Goal: Find specific page/section: Find specific page/section

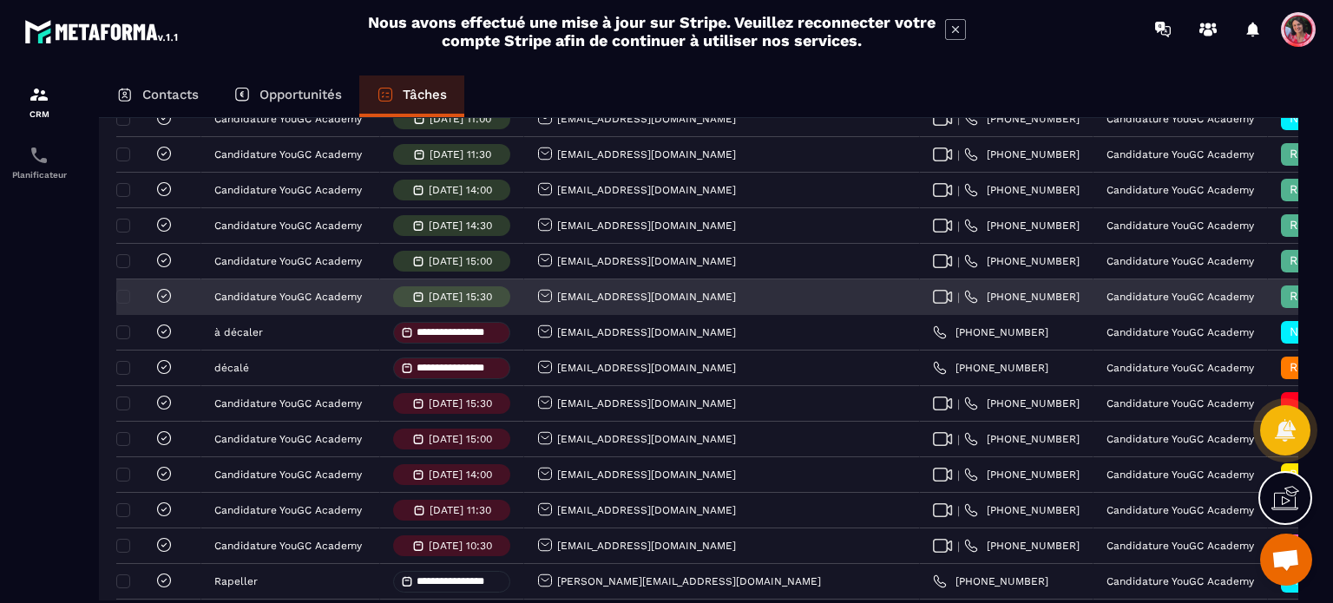
scroll to position [607, 0]
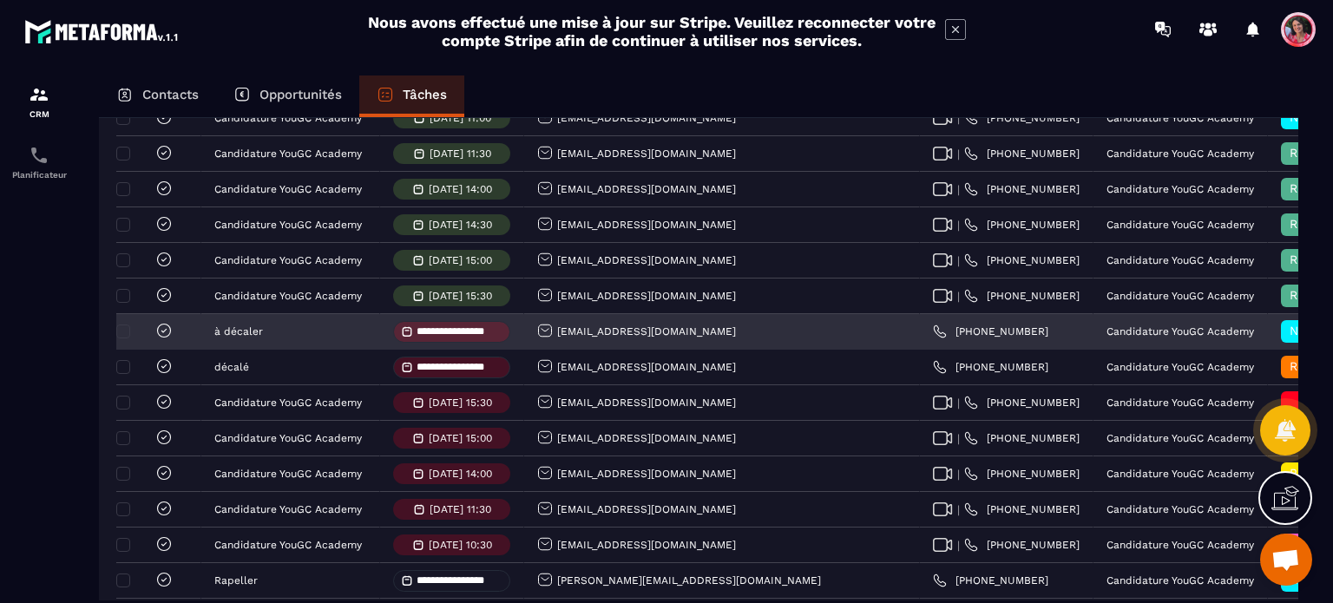
click at [167, 339] on icon at bounding box center [163, 330] width 17 height 17
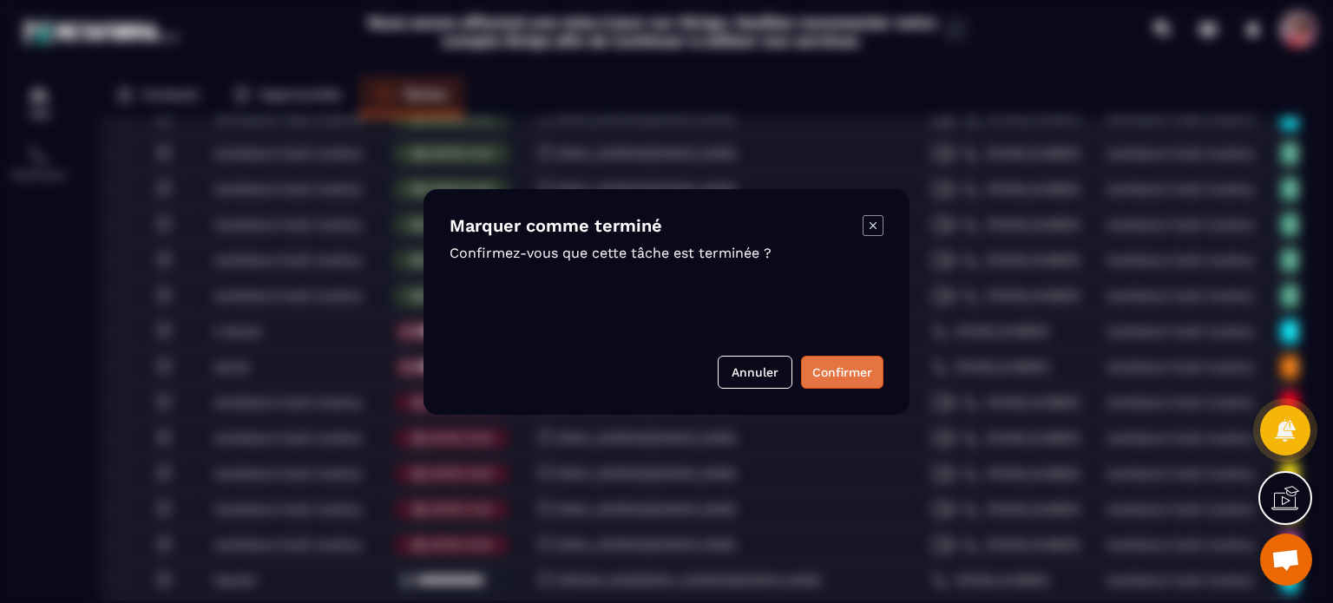
click at [830, 366] on button "Confirmer" at bounding box center [842, 372] width 82 height 33
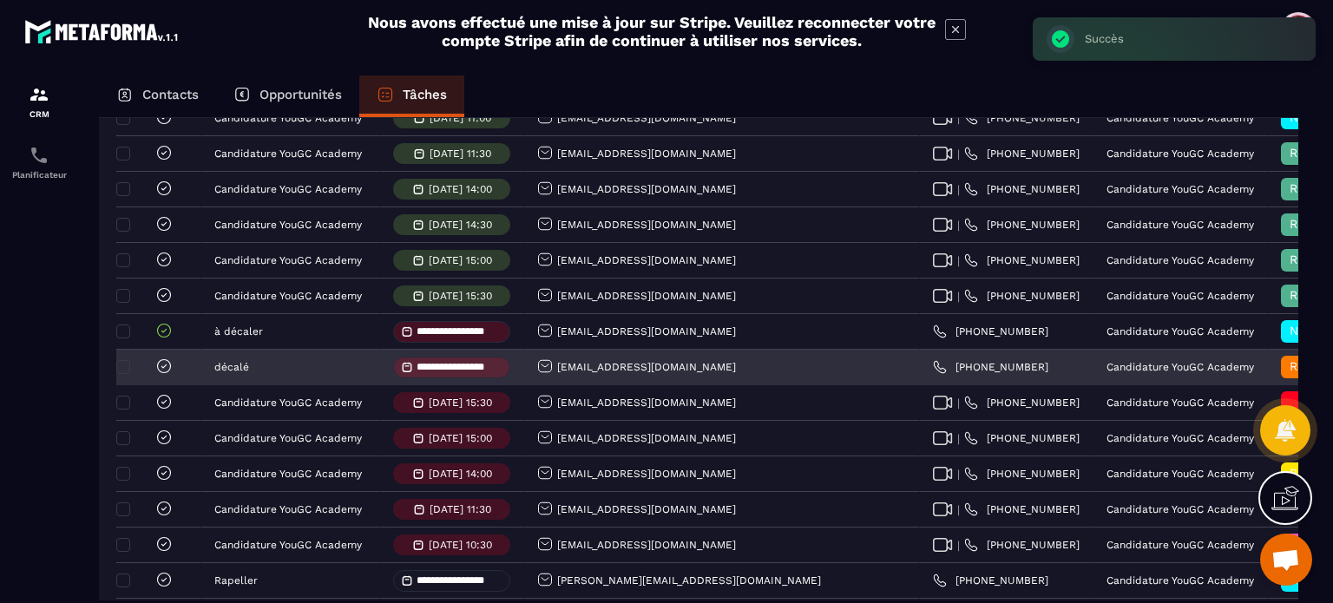
click at [166, 375] on icon at bounding box center [163, 366] width 17 height 17
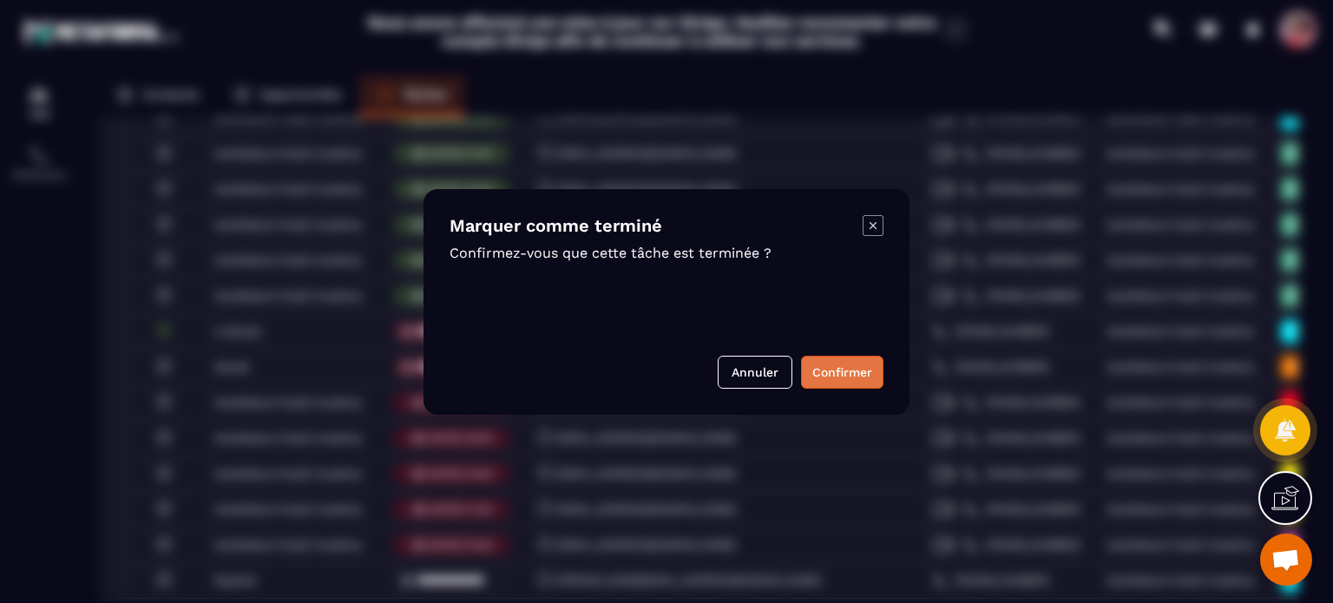
click at [842, 374] on button "Confirmer" at bounding box center [842, 372] width 82 height 33
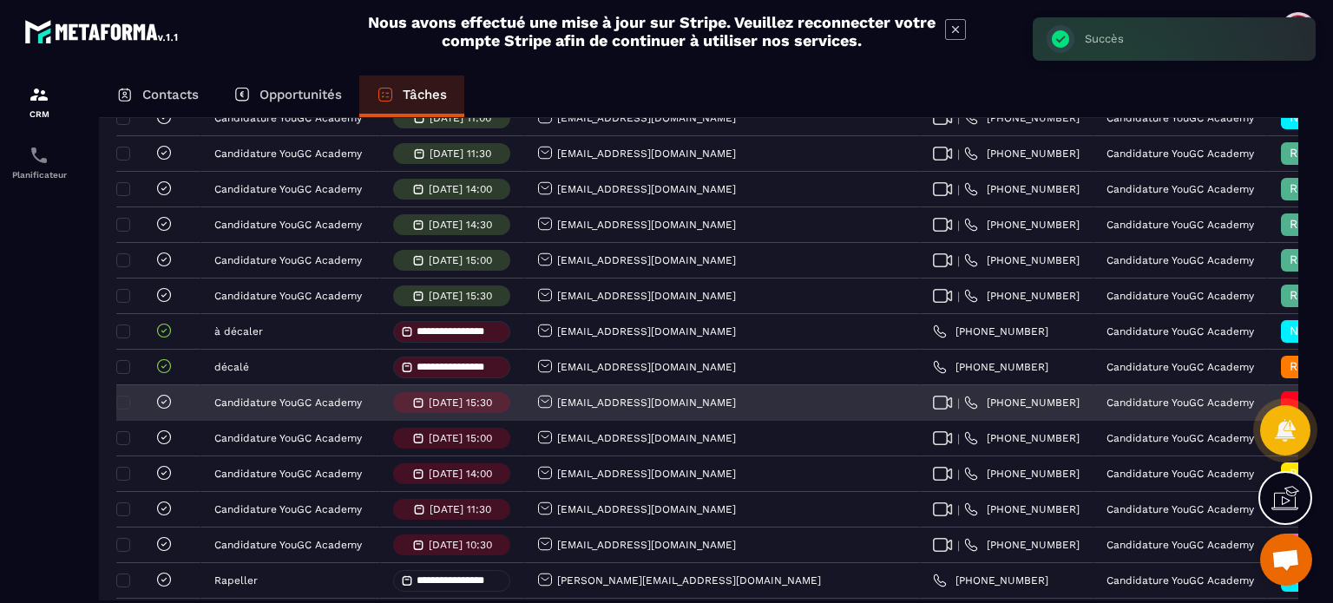
click at [166, 410] on icon at bounding box center [163, 401] width 17 height 17
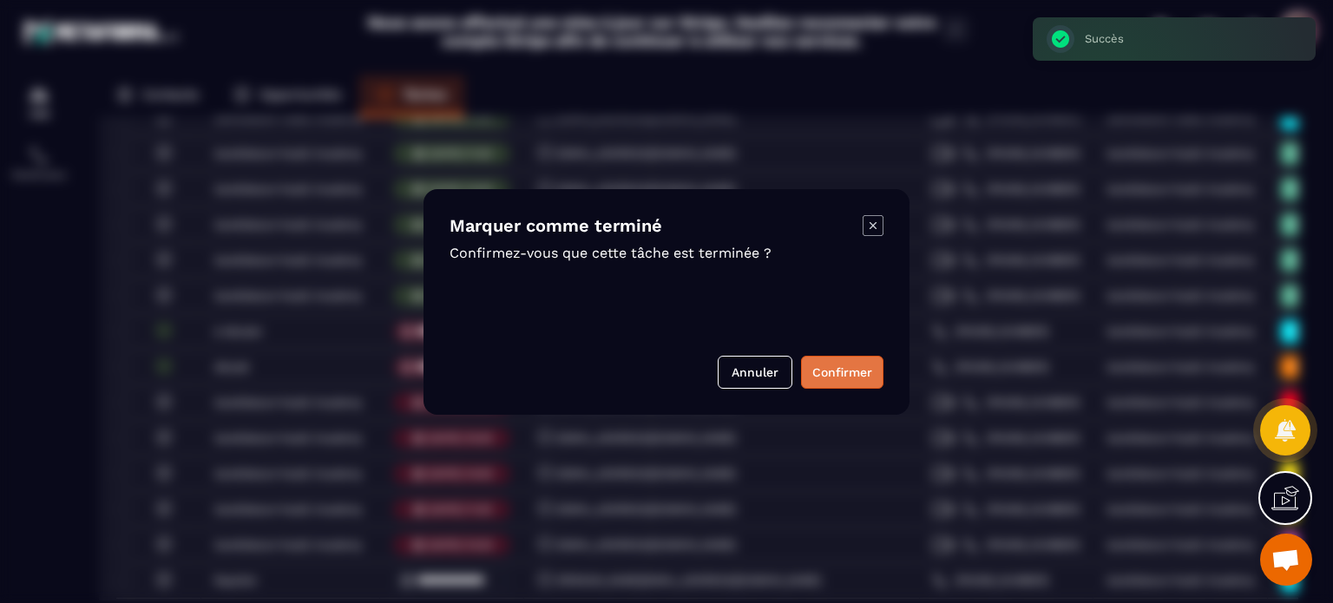
click at [856, 377] on button "Confirmer" at bounding box center [842, 372] width 82 height 33
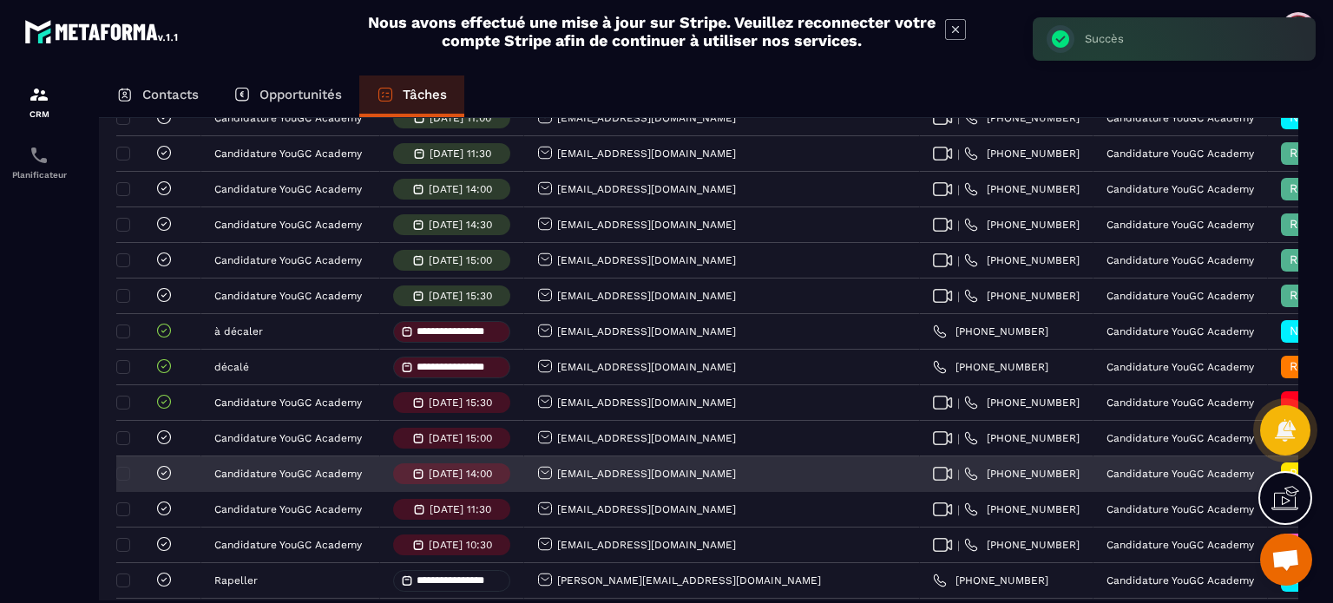
click at [162, 475] on icon at bounding box center [163, 472] width 5 height 3
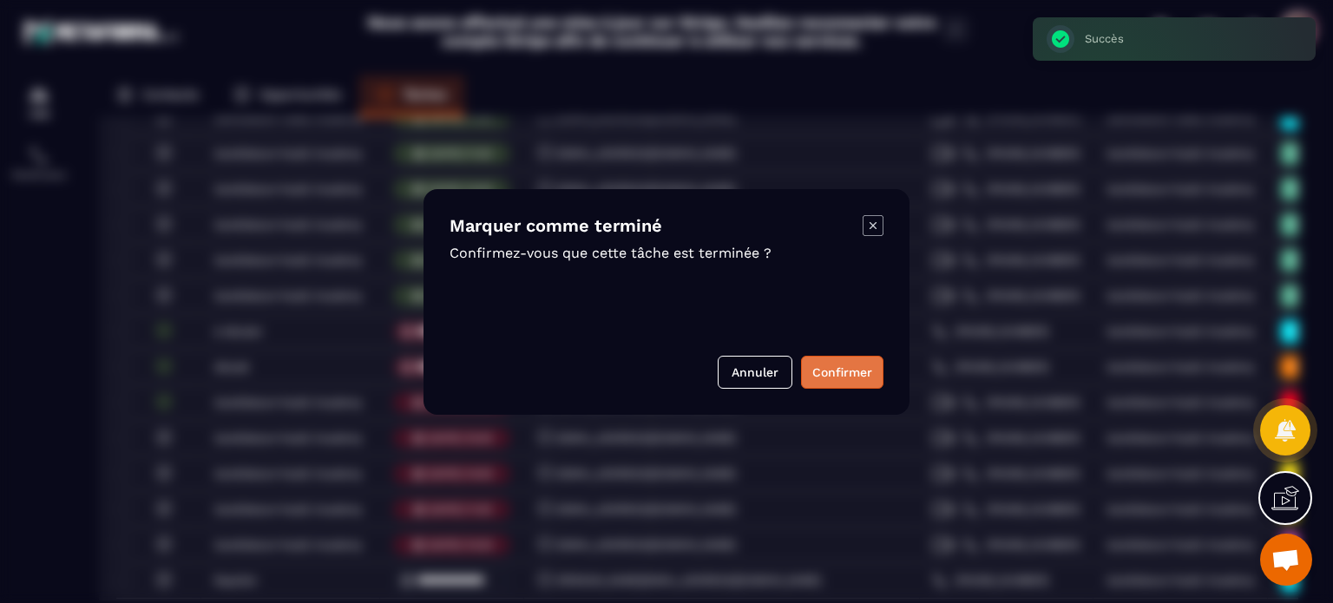
click at [847, 371] on button "Confirmer" at bounding box center [842, 372] width 82 height 33
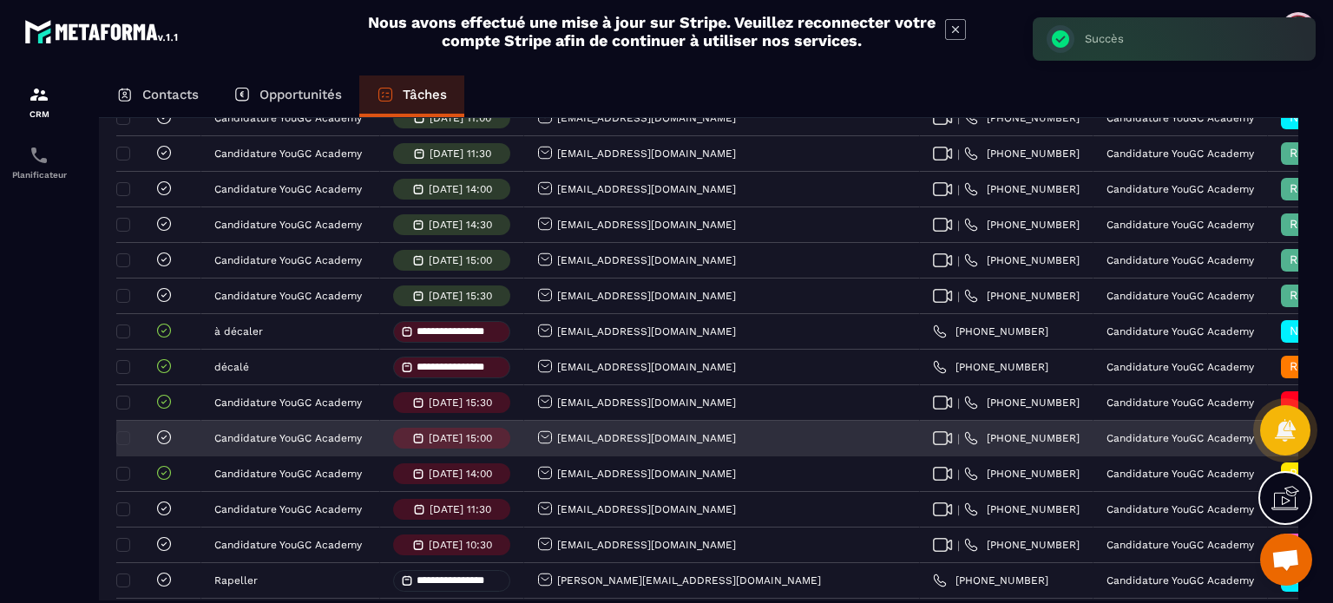
click at [154, 448] on div at bounding box center [147, 439] width 52 height 20
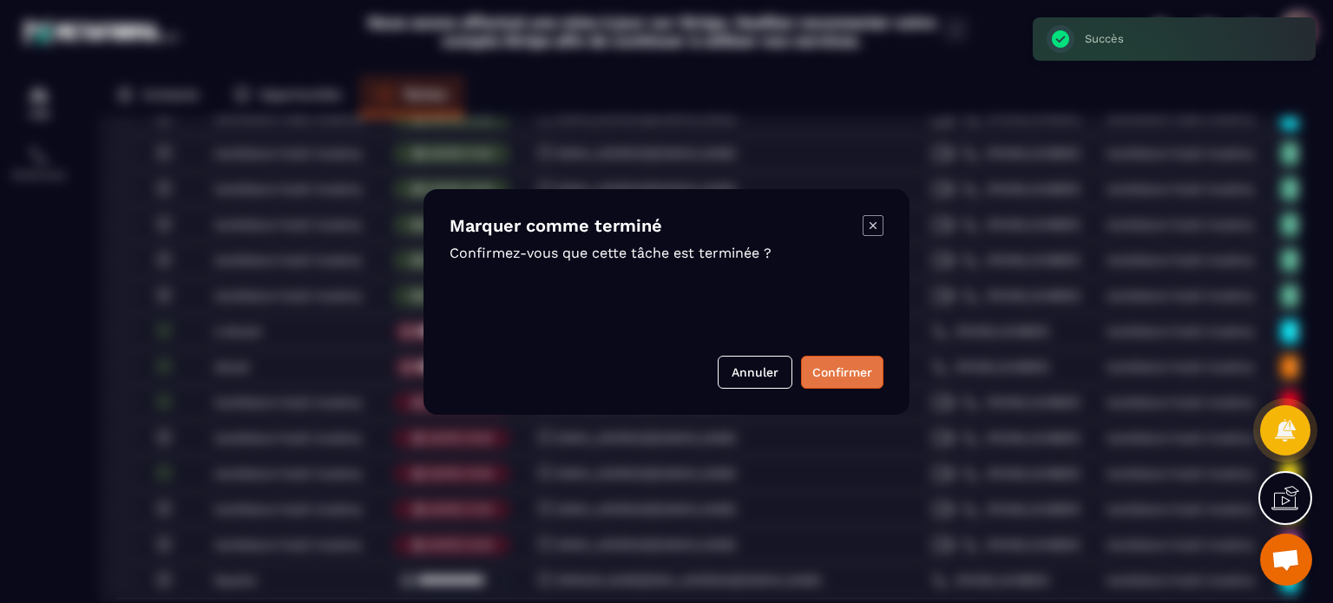
click at [876, 372] on button "Confirmer" at bounding box center [842, 372] width 82 height 33
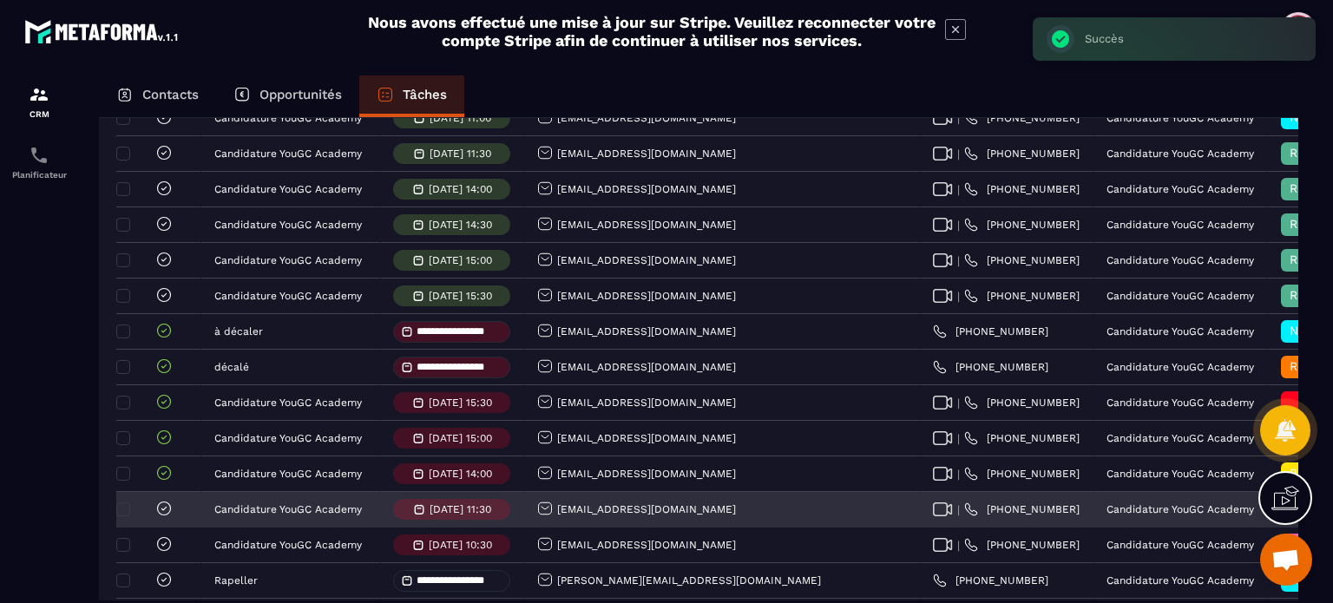
click at [167, 516] on icon at bounding box center [163, 508] width 17 height 17
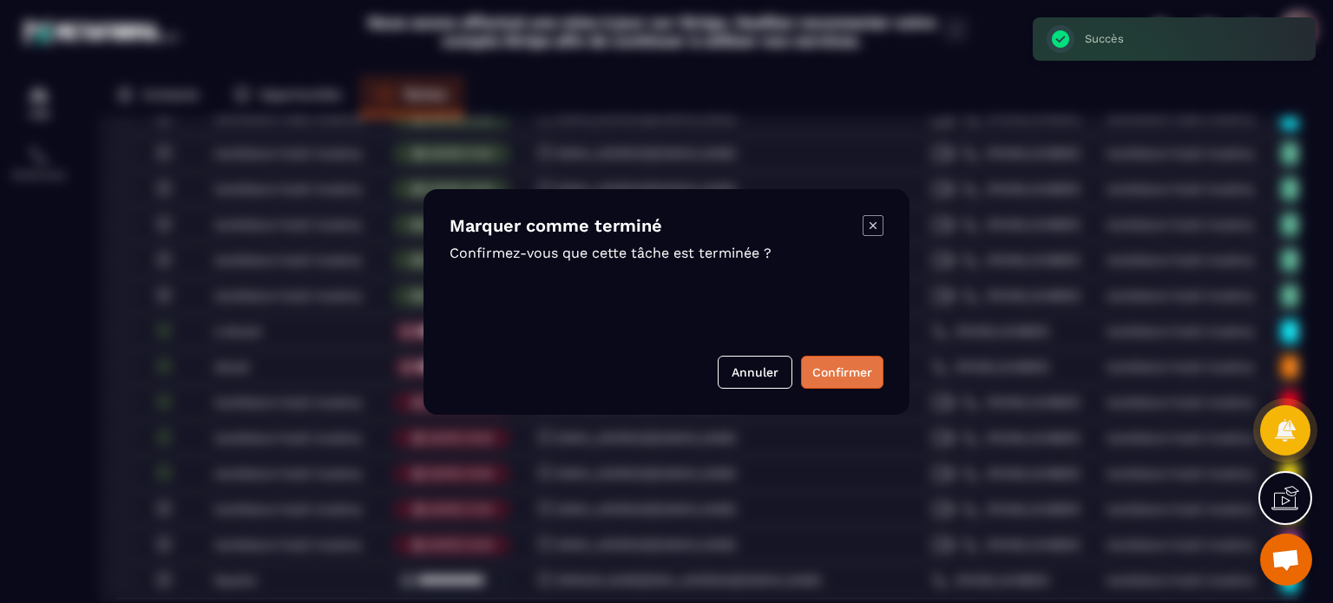
click at [843, 372] on button "Confirmer" at bounding box center [842, 372] width 82 height 33
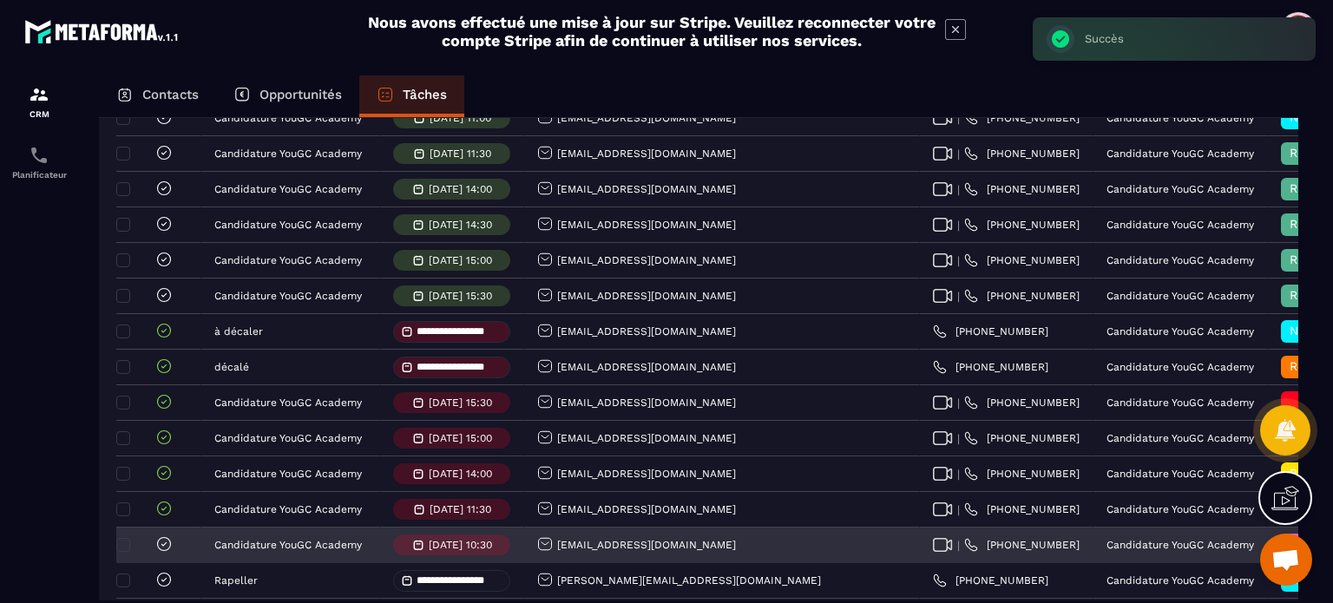
click at [165, 550] on icon at bounding box center [163, 543] width 17 height 17
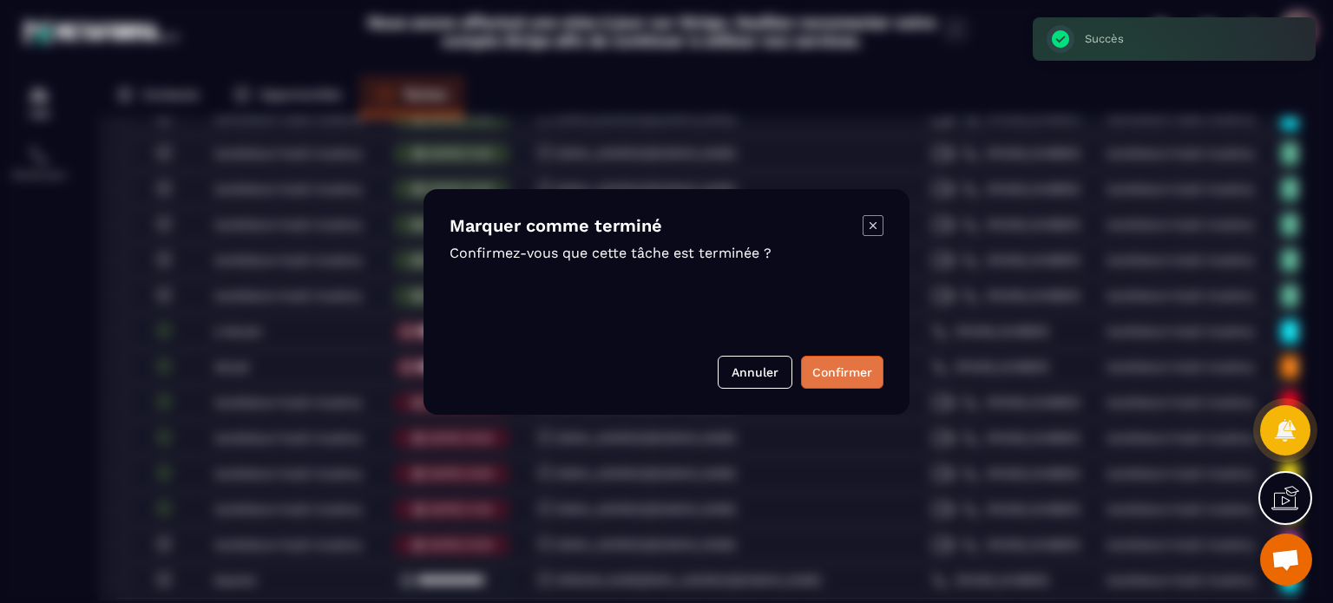
click at [830, 372] on button "Confirmer" at bounding box center [842, 372] width 82 height 33
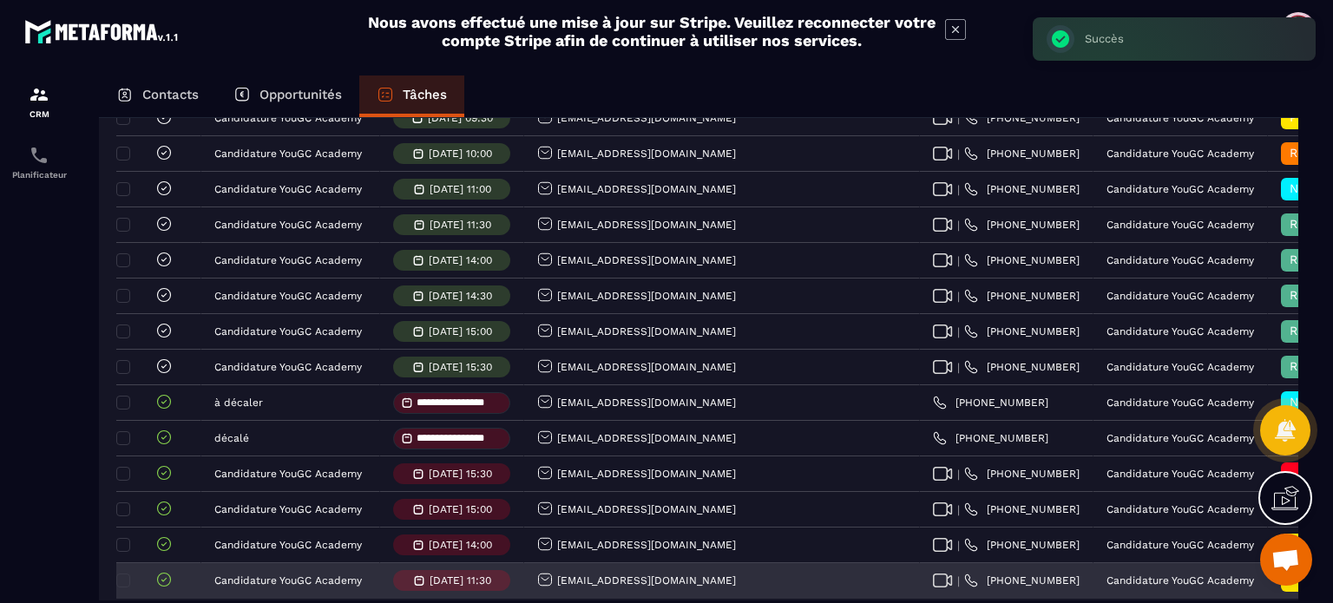
scroll to position [521, 0]
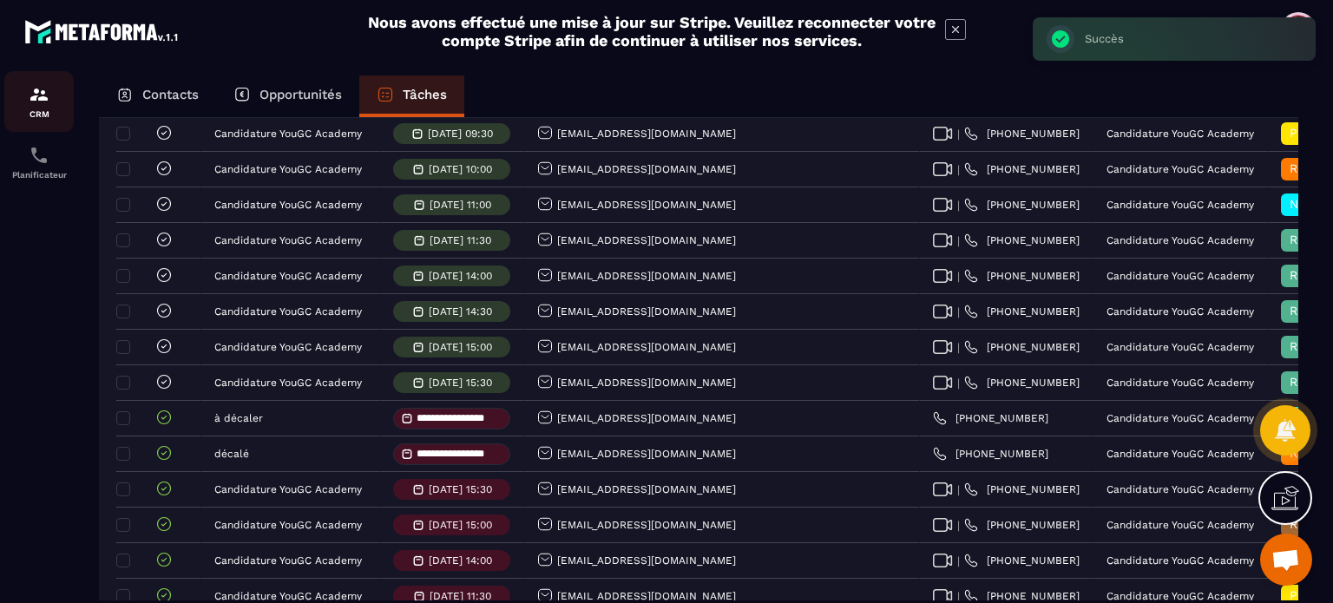
click at [52, 111] on p "CRM" at bounding box center [38, 114] width 69 height 10
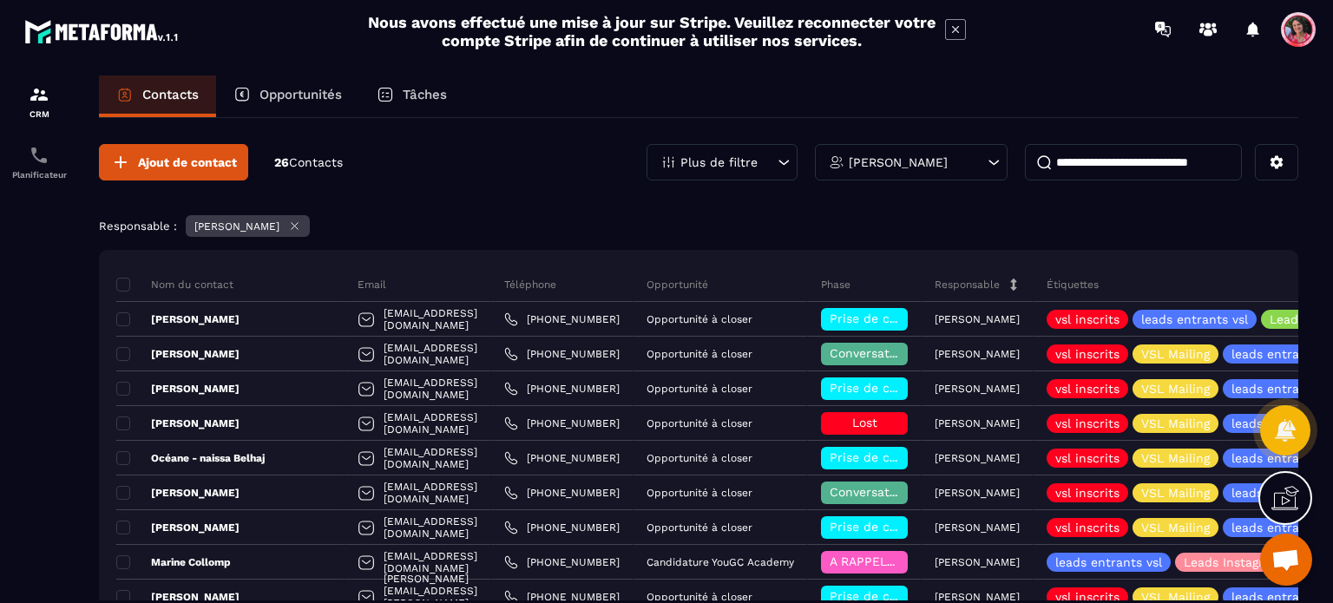
click at [1163, 167] on input at bounding box center [1133, 162] width 217 height 36
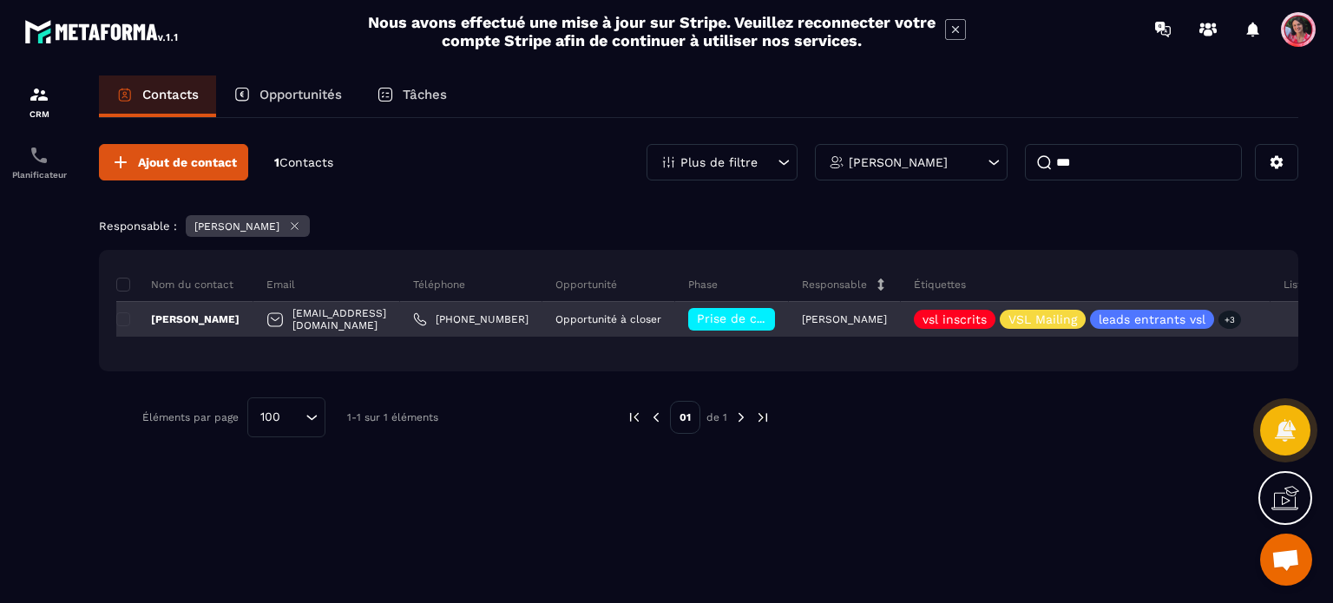
type input "***"
click at [361, 318] on div "[EMAIL_ADDRESS][DOMAIN_NAME]" at bounding box center [326, 319] width 147 height 35
click at [196, 310] on div "[PERSON_NAME]" at bounding box center [184, 319] width 137 height 35
